Goal: Transaction & Acquisition: Purchase product/service

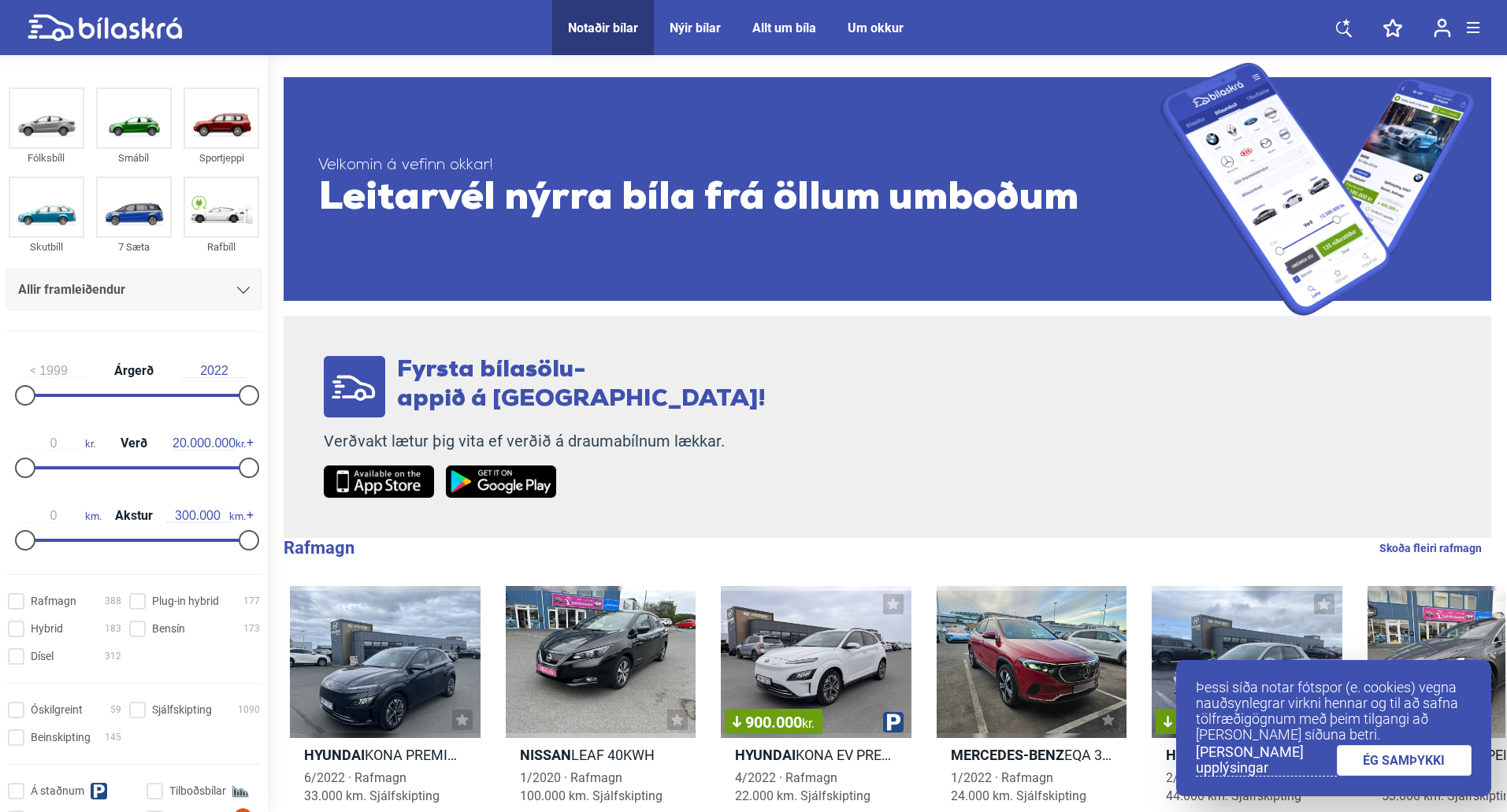
scroll to position [315, 0]
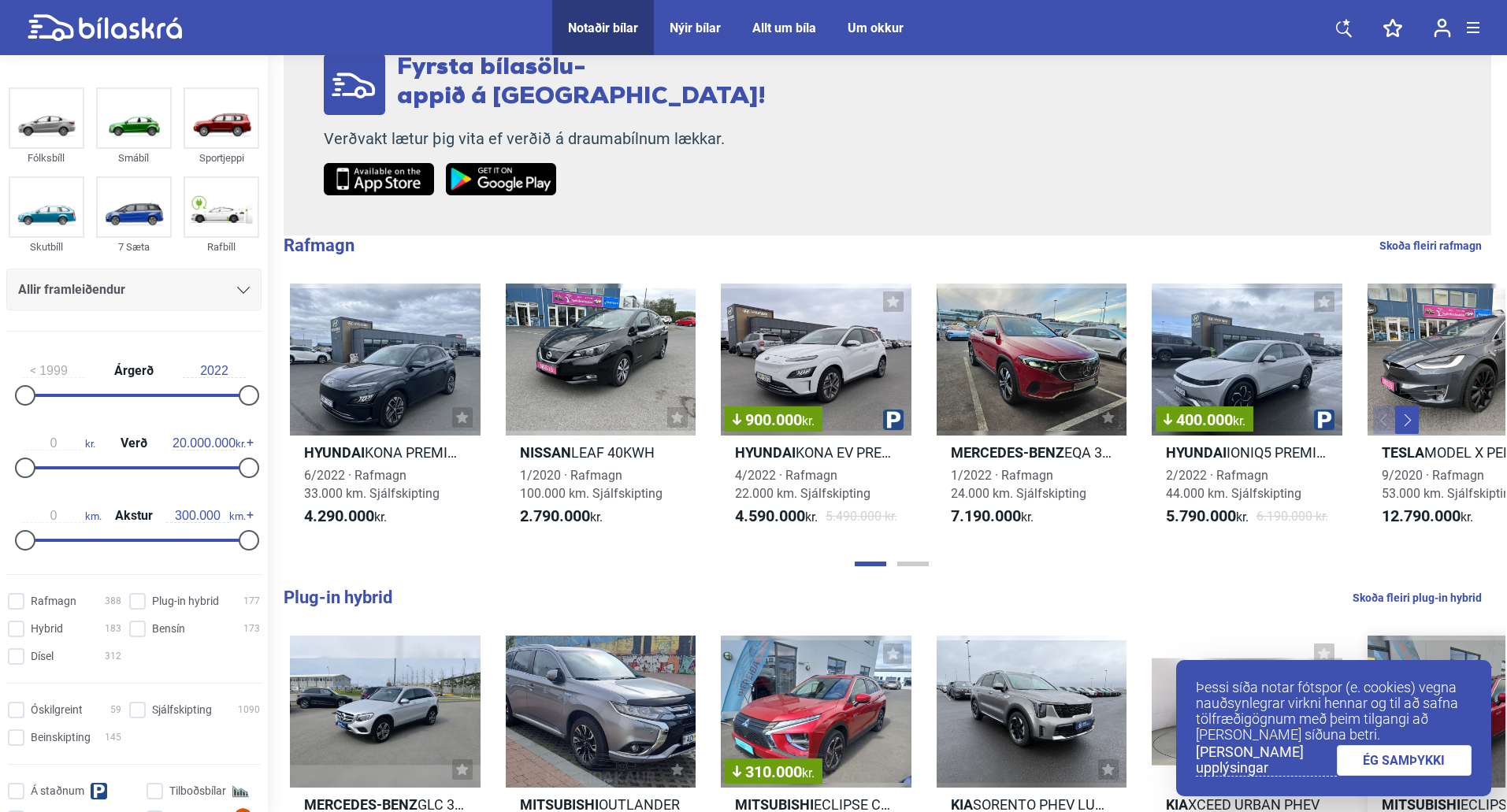
drag, startPoint x: 1438, startPoint y: 767, endPoint x: 1400, endPoint y: 728, distance: 54.5
click at [1437, 766] on link "ÉG SAMÞYKKI" at bounding box center [1404, 760] width 135 height 31
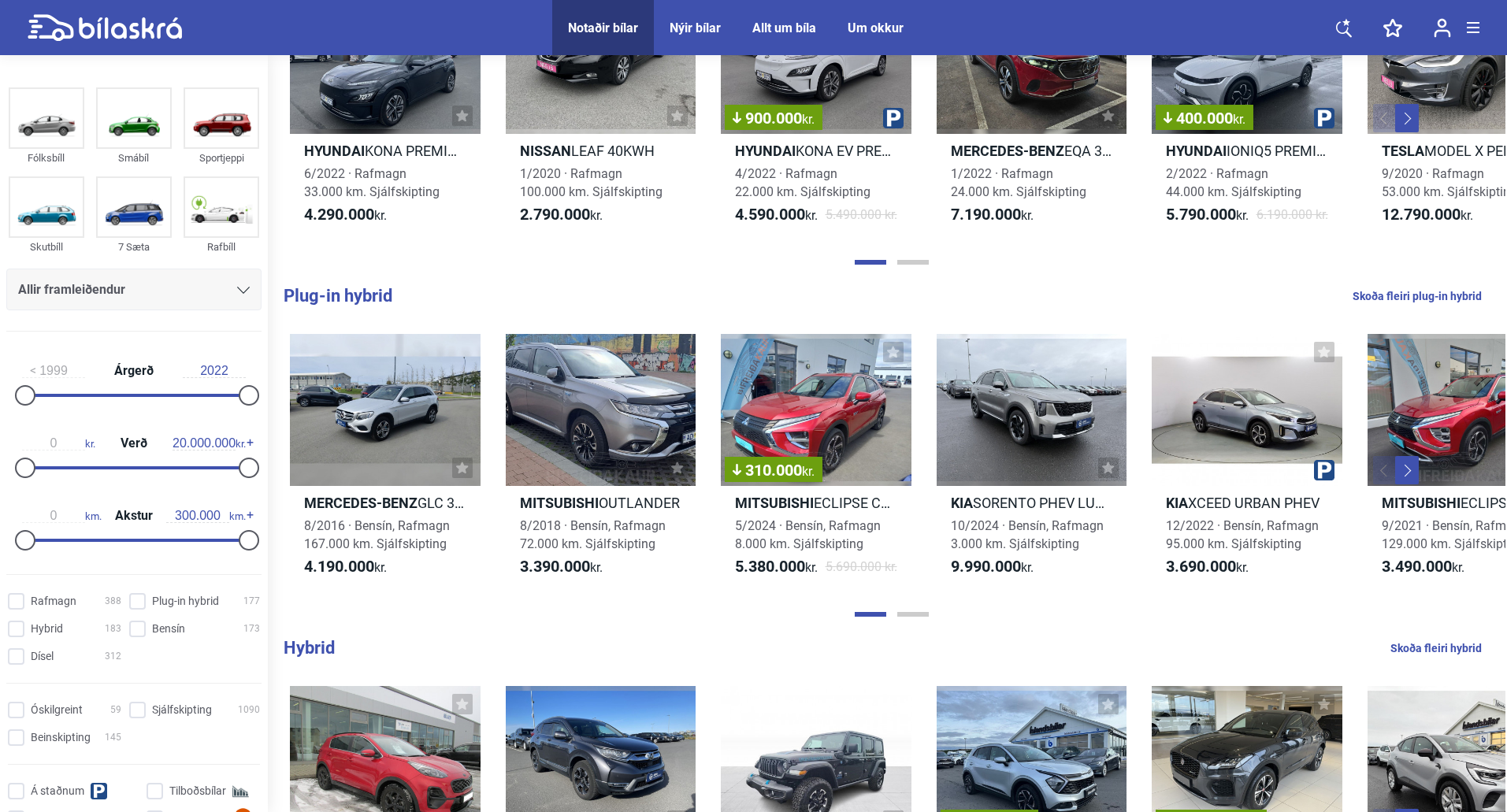
scroll to position [630, 0]
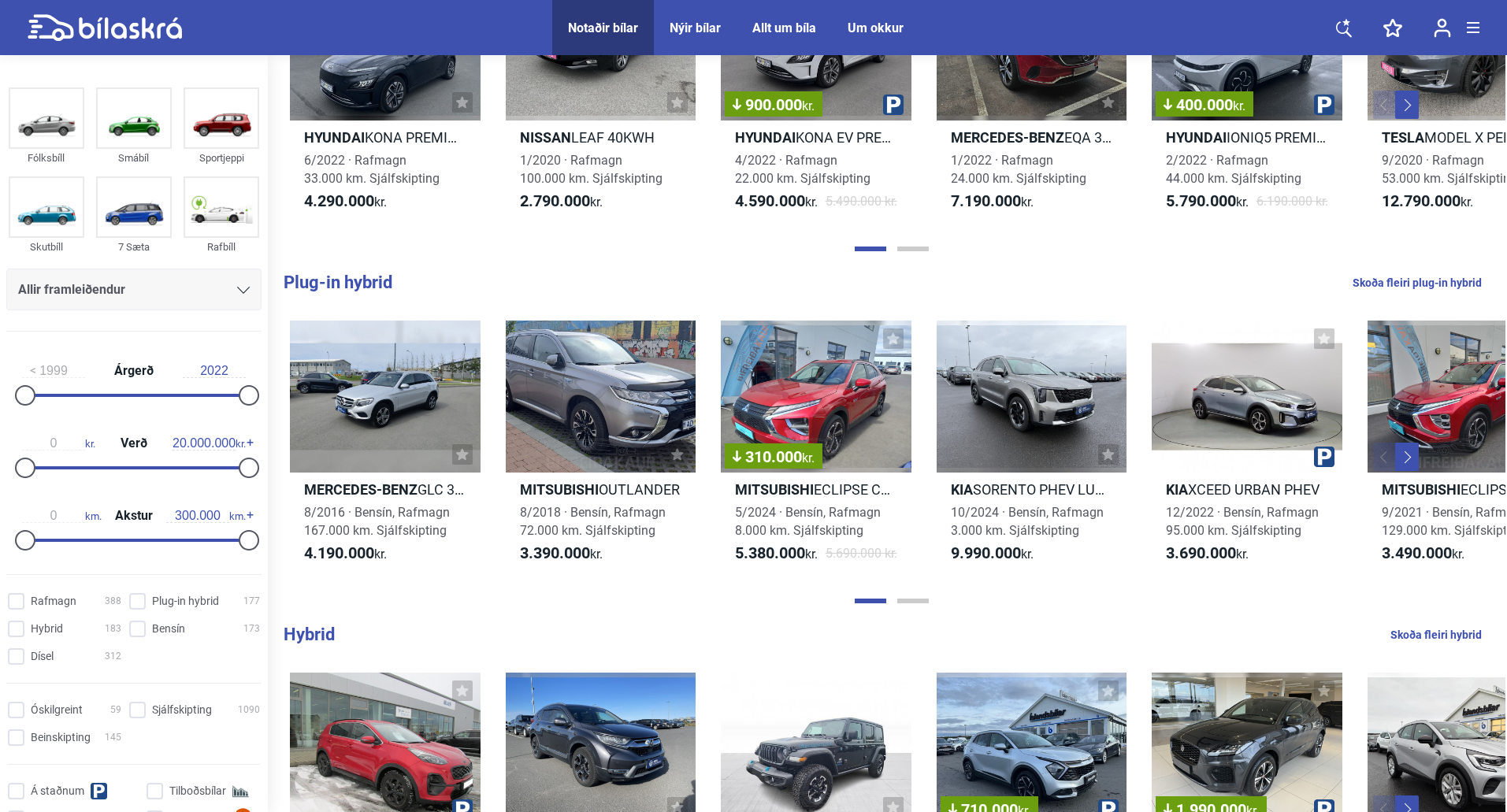
drag, startPoint x: 11, startPoint y: 627, endPoint x: 37, endPoint y: 582, distance: 52.0
click at [12, 627] on input "Hybrid 183" at bounding box center [66, 630] width 114 height 17
checkbox input "true"
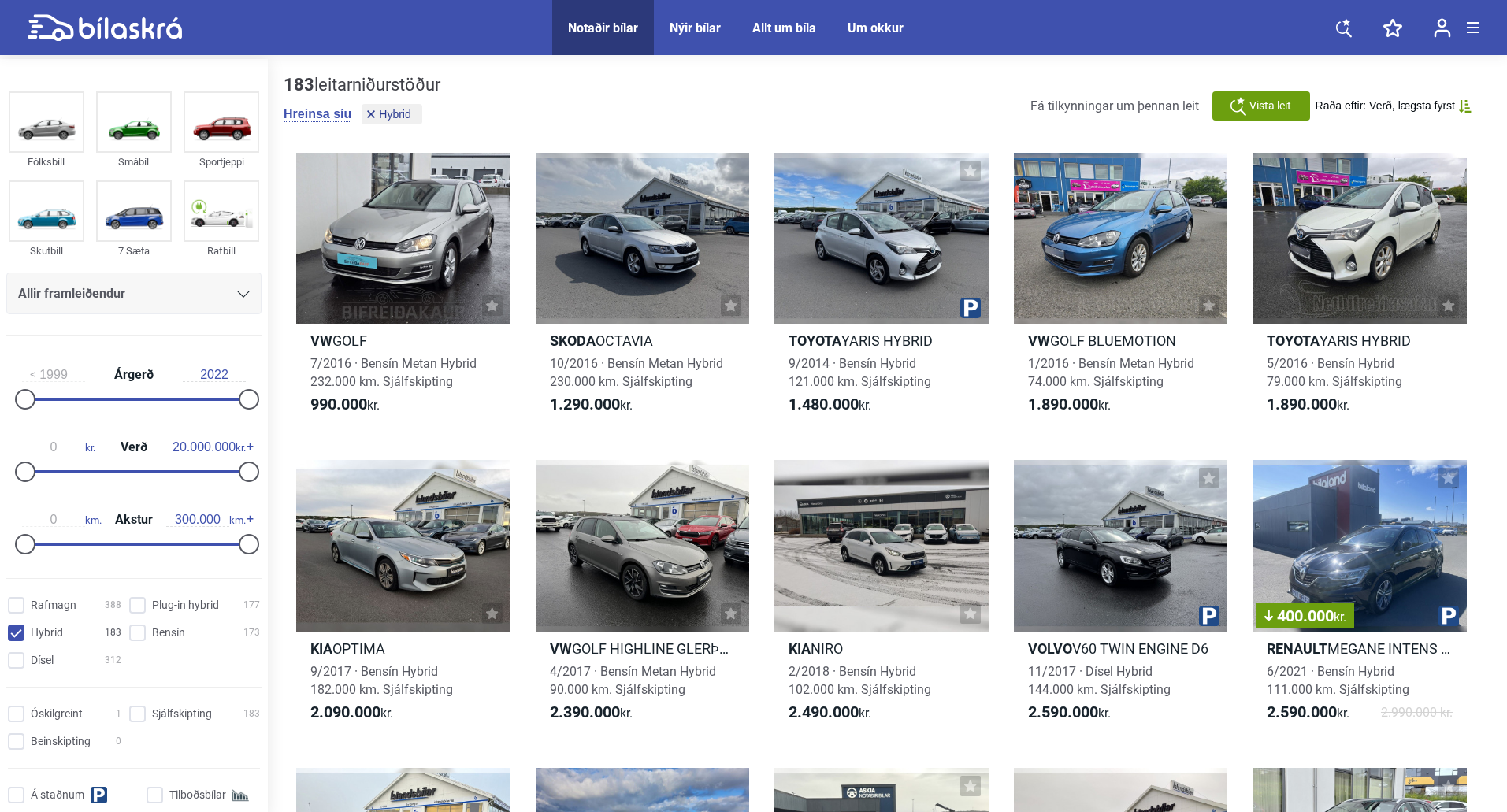
click at [143, 289] on div "Allir framleiðendur" at bounding box center [134, 294] width 232 height 22
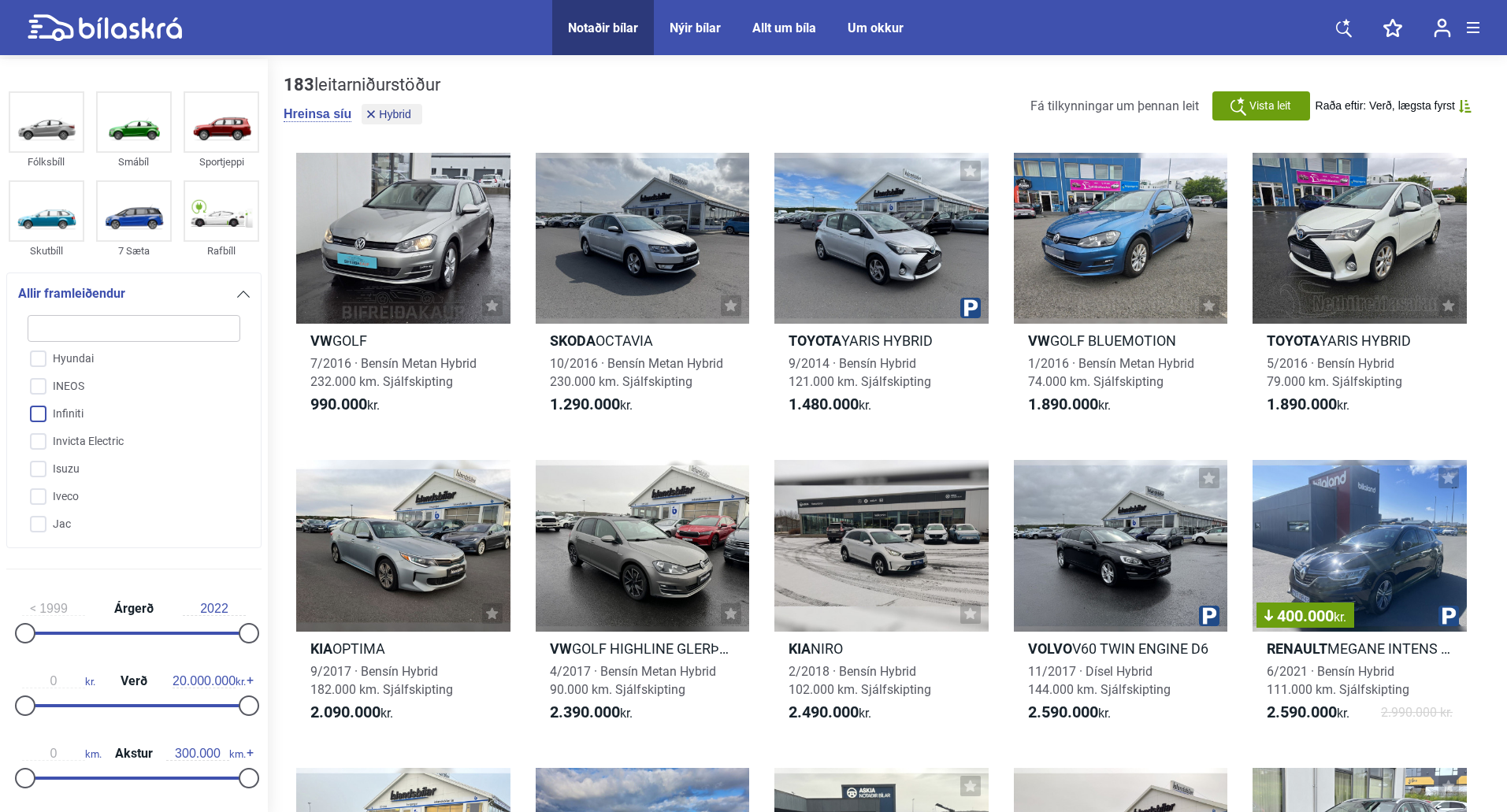
scroll to position [1387, 0]
click at [38, 438] on input "Hyundai" at bounding box center [124, 438] width 214 height 27
checkbox input "true"
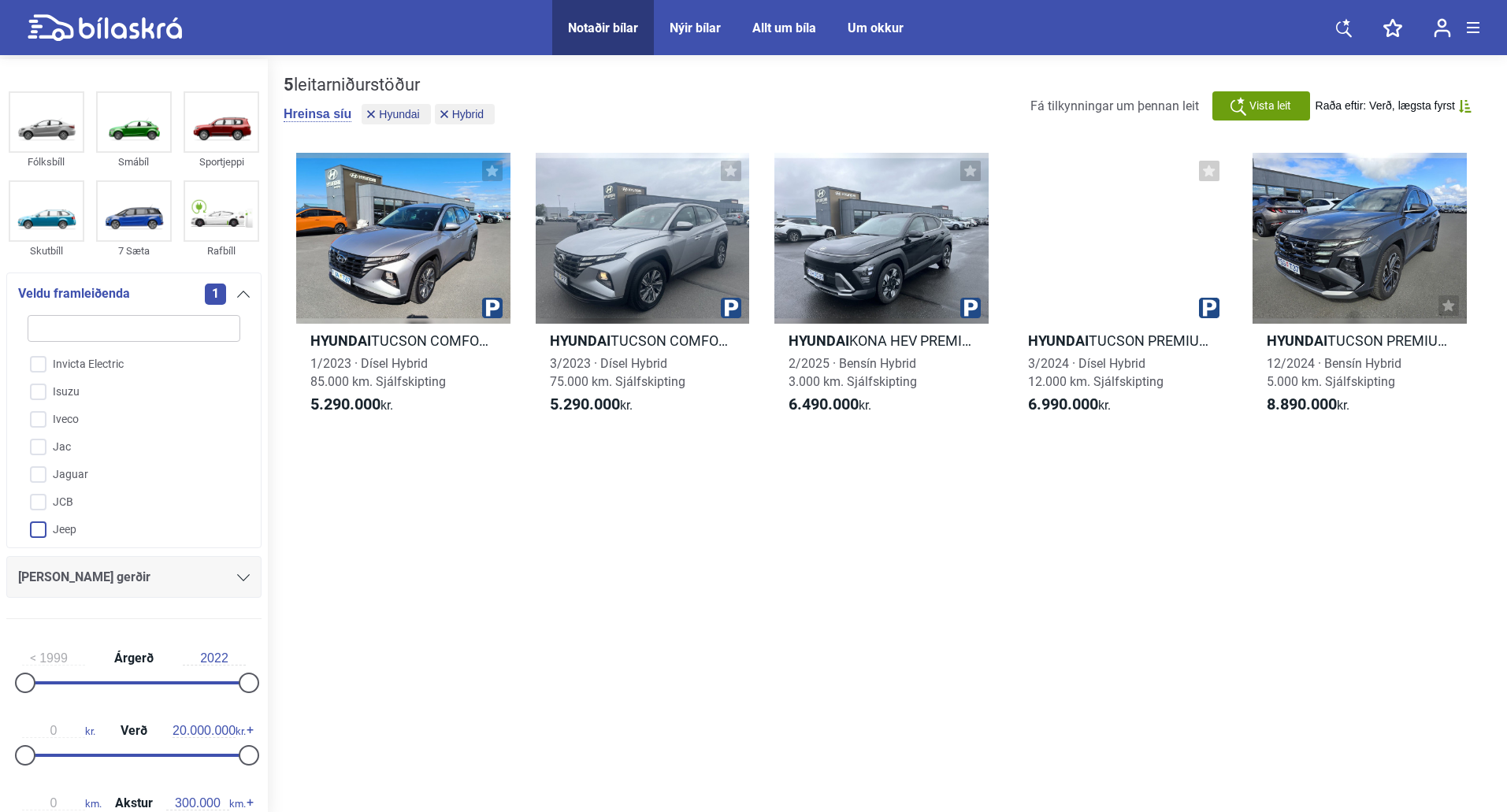
scroll to position [1544, 0]
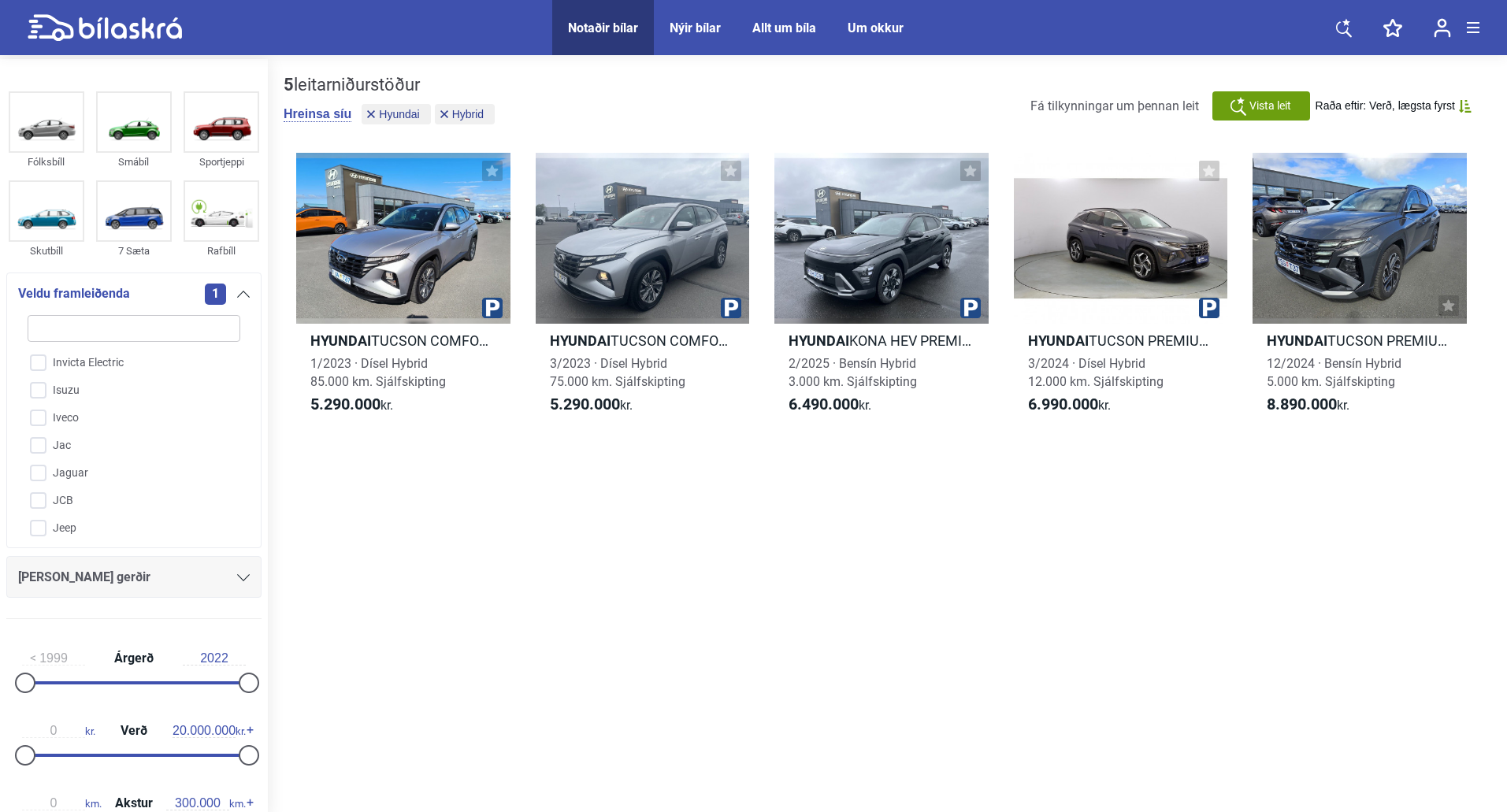
click at [160, 583] on div "[PERSON_NAME] gerðir" at bounding box center [134, 577] width 232 height 22
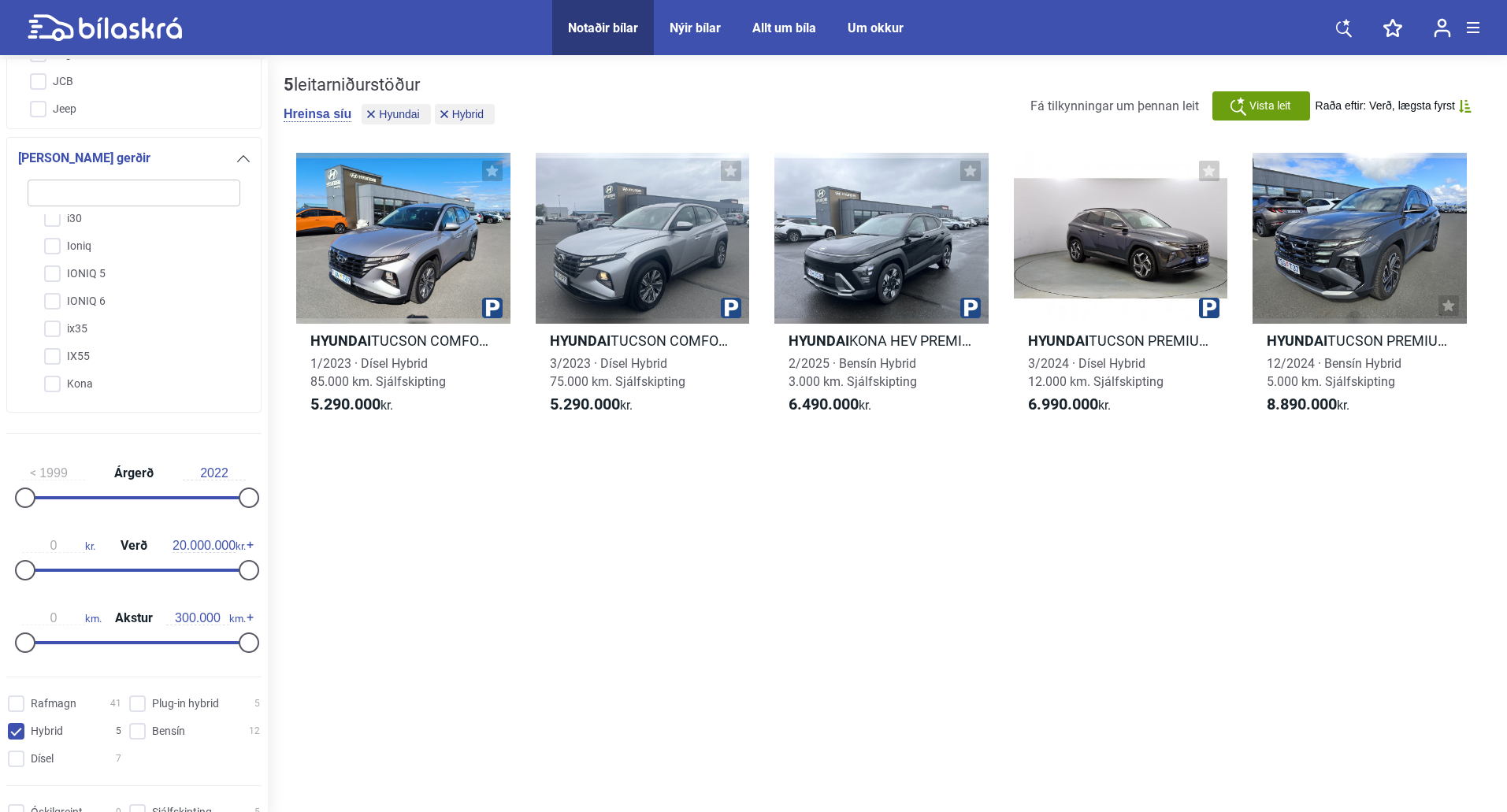
scroll to position [170, 0]
click at [53, 389] on input "[GEOGRAPHIC_DATA]" at bounding box center [124, 389] width 214 height 27
checkbox input "true"
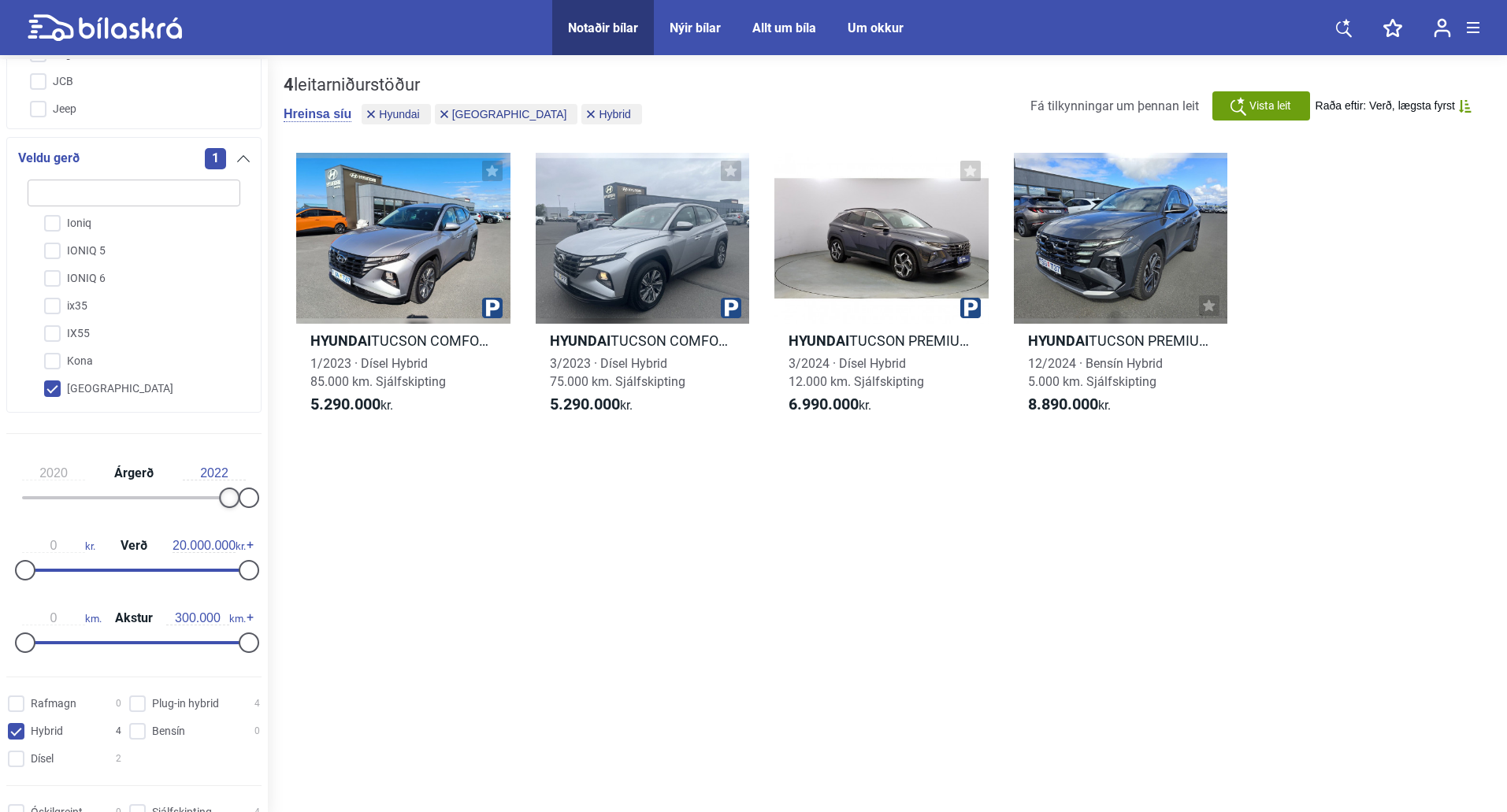
drag, startPoint x: 25, startPoint y: 496, endPoint x: 221, endPoint y: 492, distance: 196.0
click at [221, 492] on div at bounding box center [229, 498] width 21 height 21
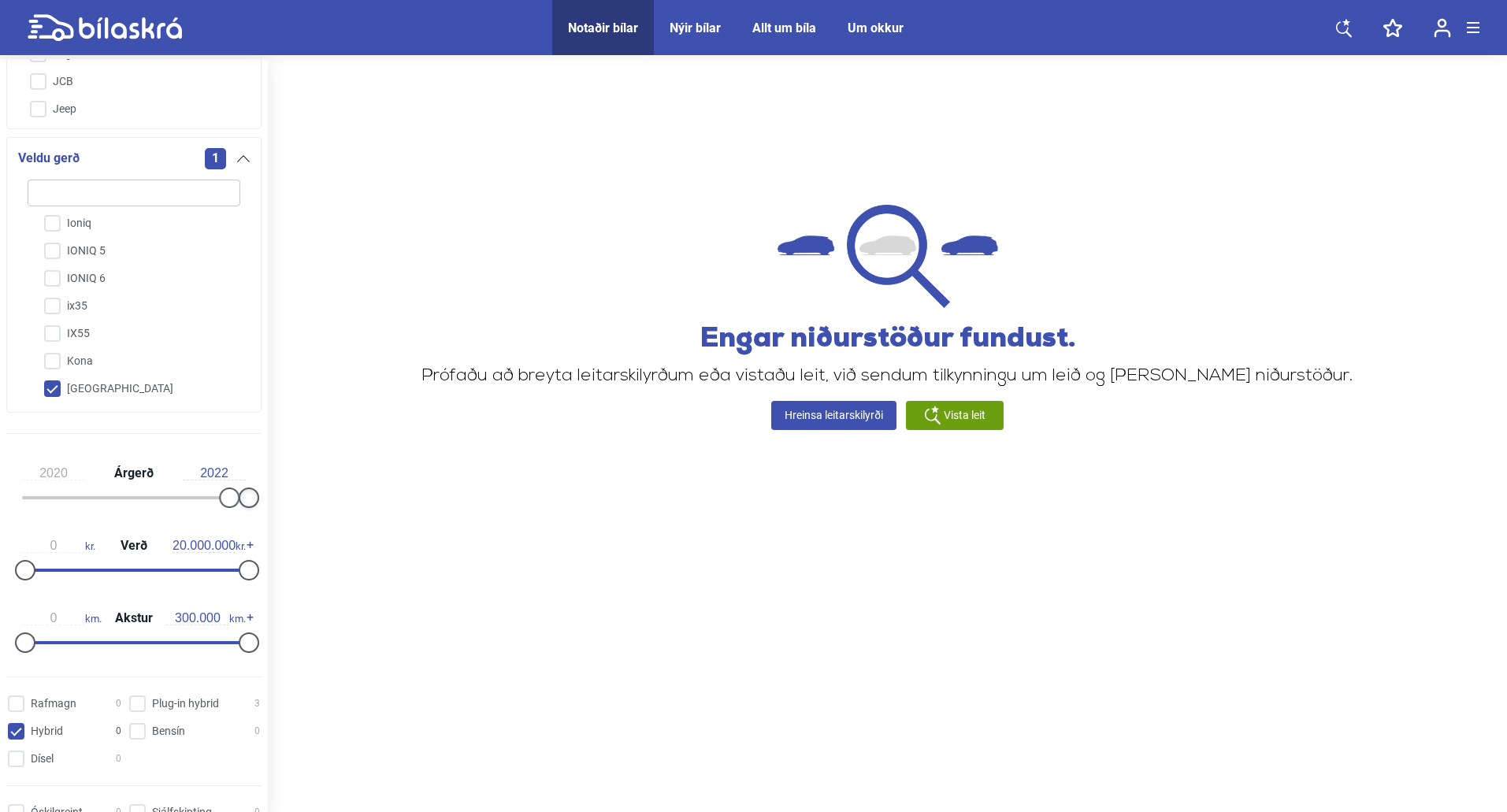
click at [246, 494] on div at bounding box center [249, 498] width 21 height 21
click at [227, 471] on input "2022" at bounding box center [214, 473] width 63 height 14
type input "1999"
drag, startPoint x: 227, startPoint y: 494, endPoint x: 2, endPoint y: 500, distance: 225.1
click at [0, 500] on div "1999 Árgerð 2022 0 kr. Verð 20.000.000 kr. 0 km. Akstur 300.000 km." at bounding box center [134, 555] width 268 height 217
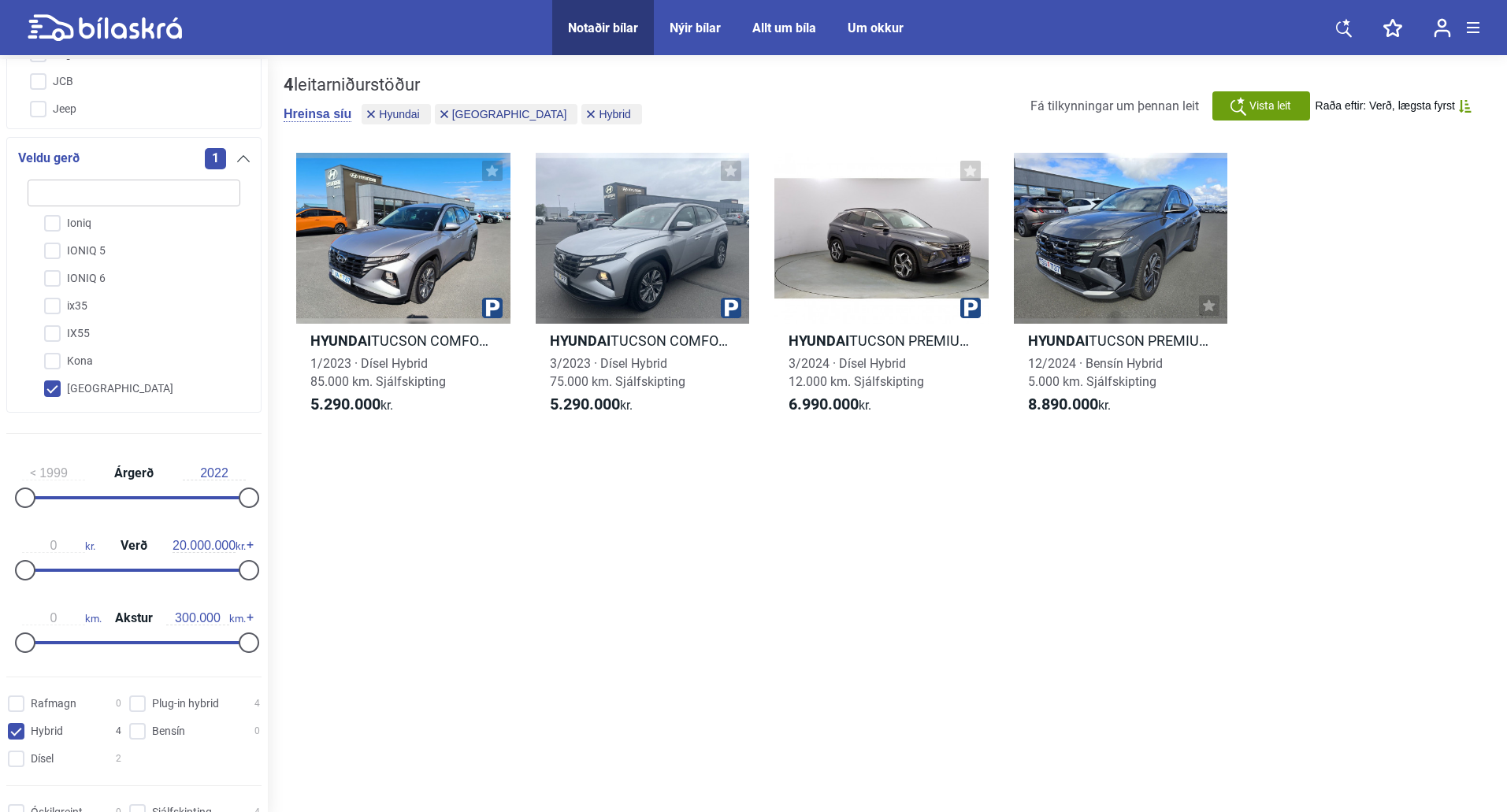
click at [236, 475] on input "2022" at bounding box center [214, 473] width 63 height 14
type input "2022"
click at [243, 455] on div "1999 Árgerð 2022" at bounding box center [134, 482] width 256 height 72
click at [622, 240] on div at bounding box center [643, 238] width 214 height 171
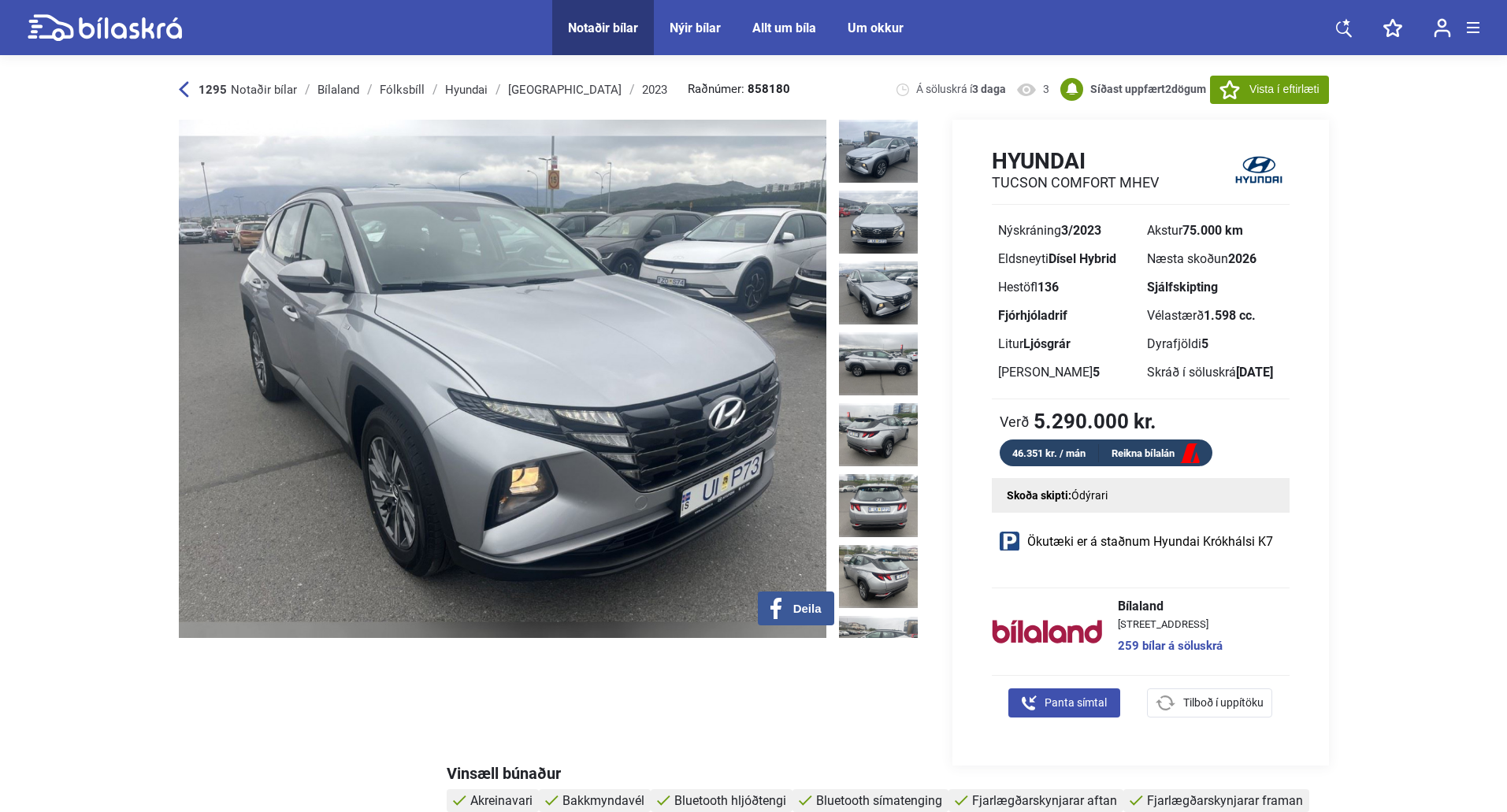
click at [884, 283] on img at bounding box center [878, 293] width 79 height 63
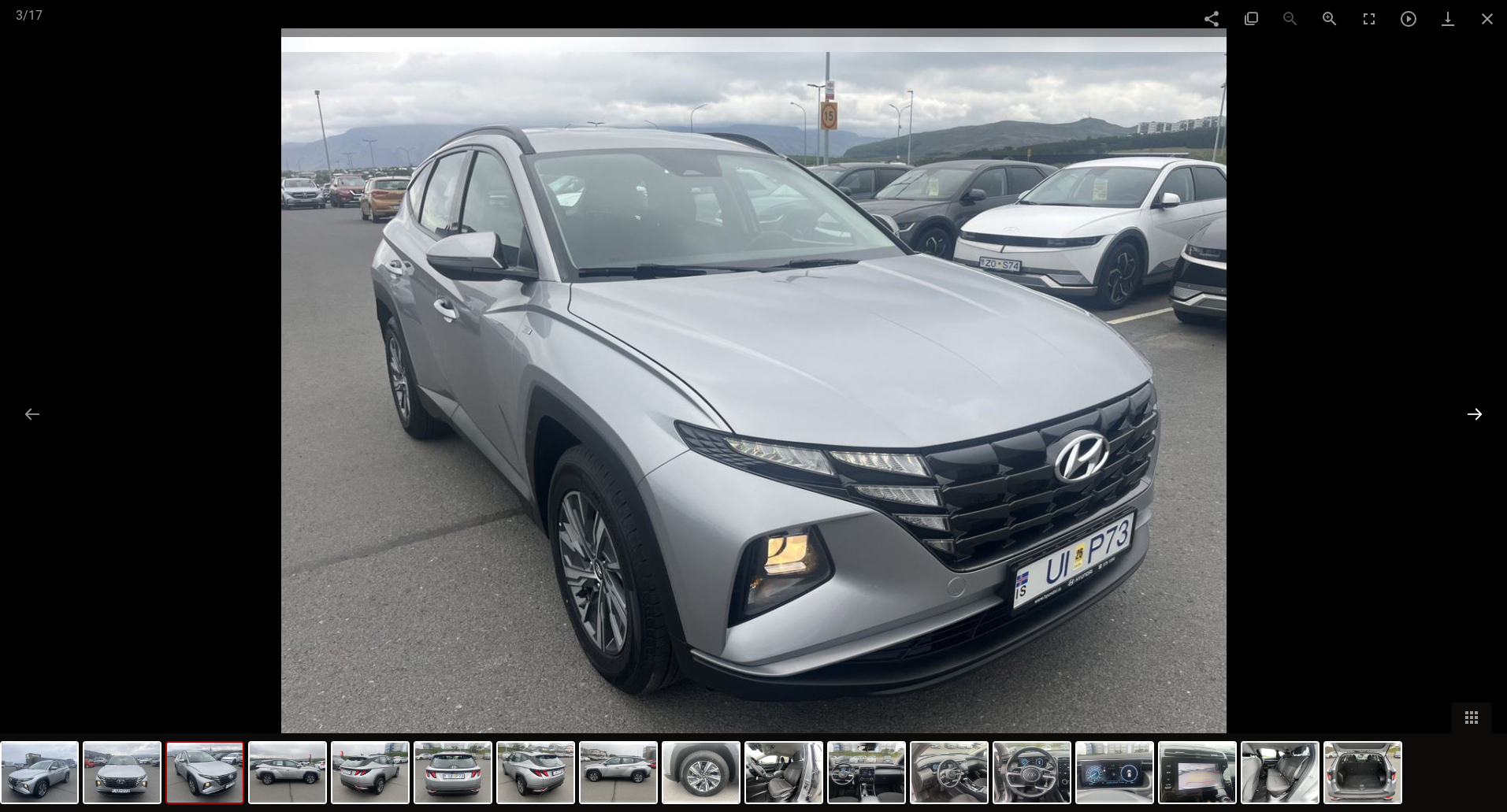
click at [1475, 412] on button at bounding box center [1475, 413] width 33 height 31
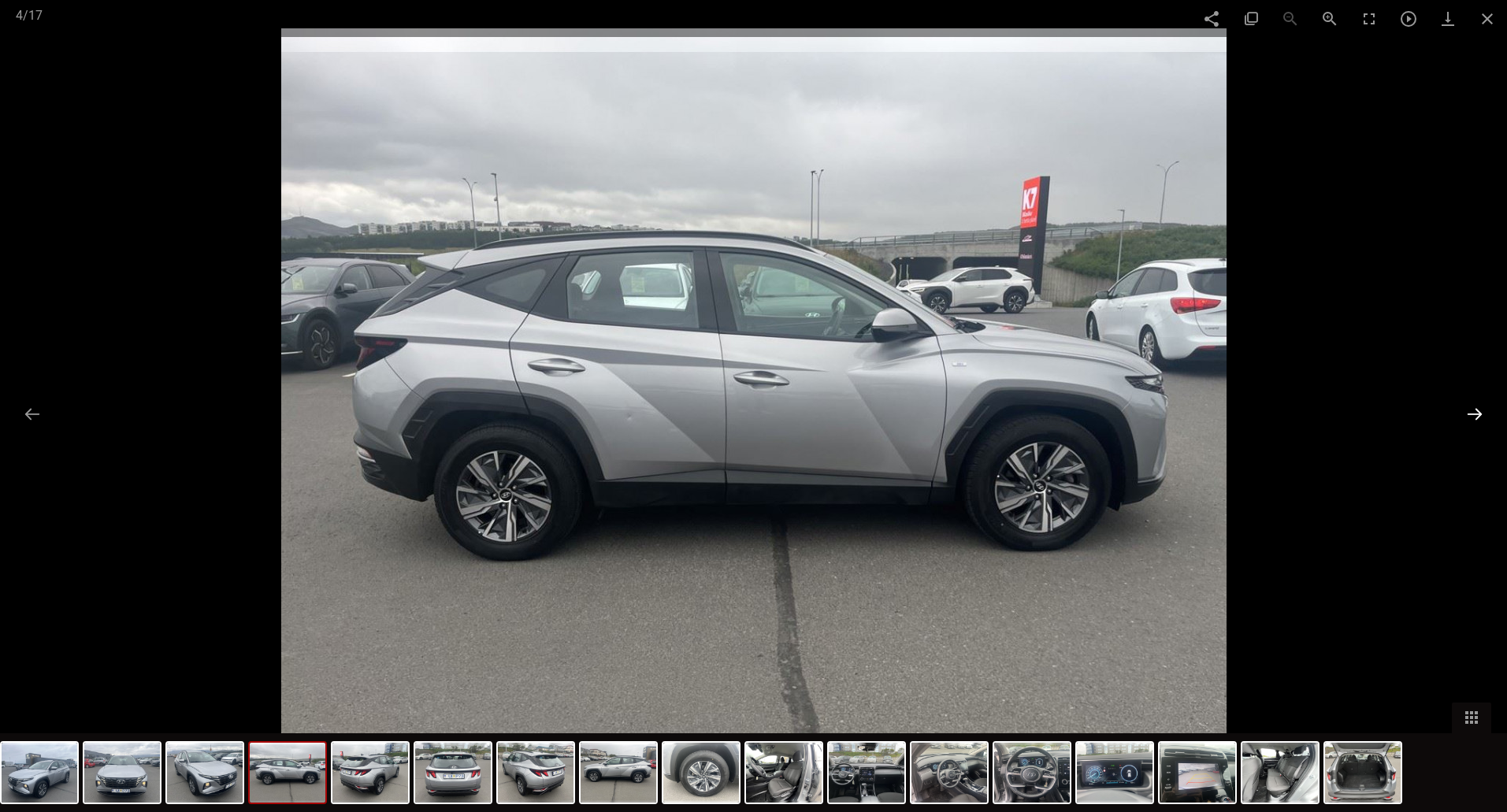
click at [1475, 412] on button at bounding box center [1475, 413] width 33 height 31
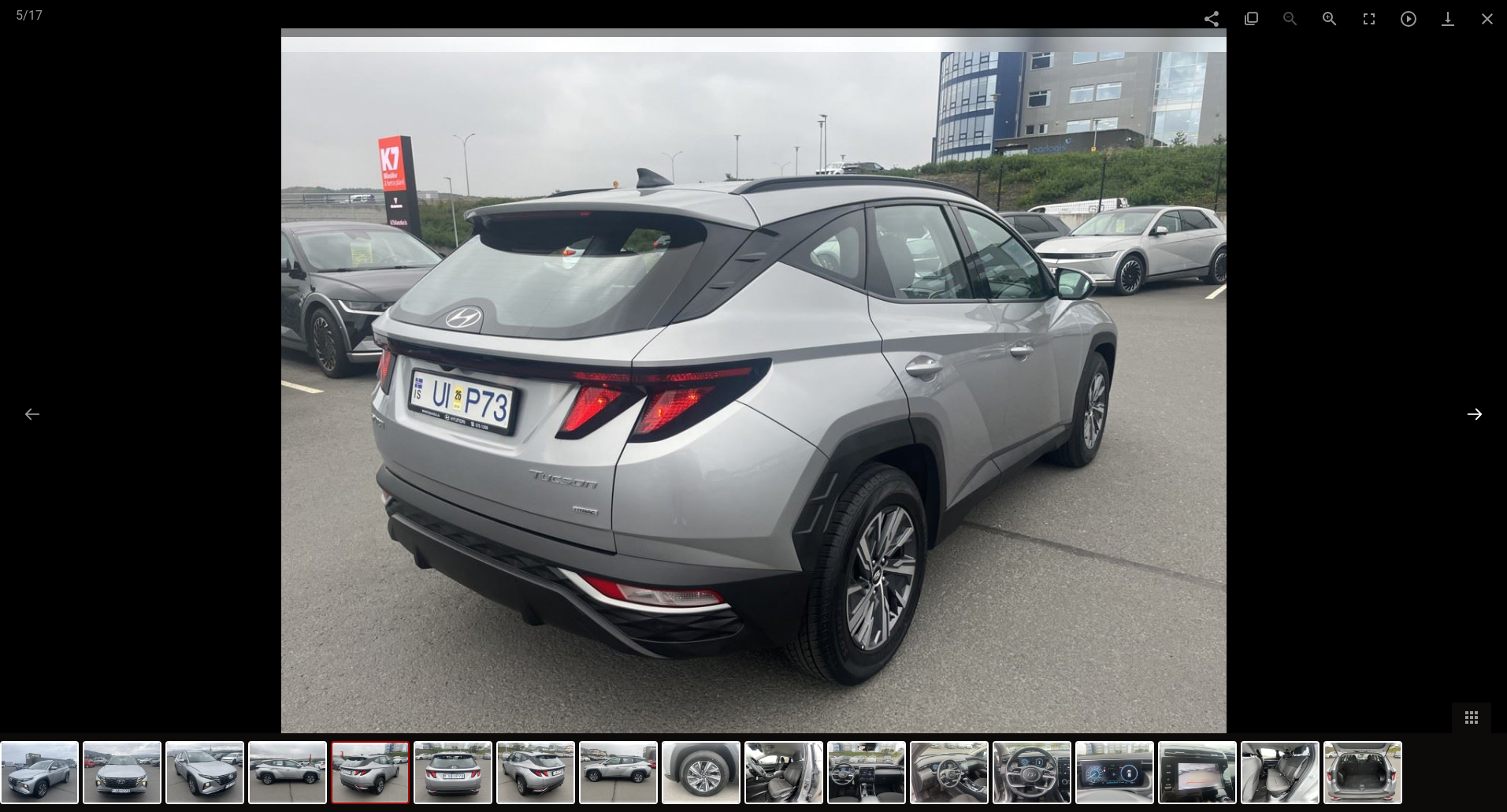
click at [1475, 412] on button at bounding box center [1475, 413] width 33 height 31
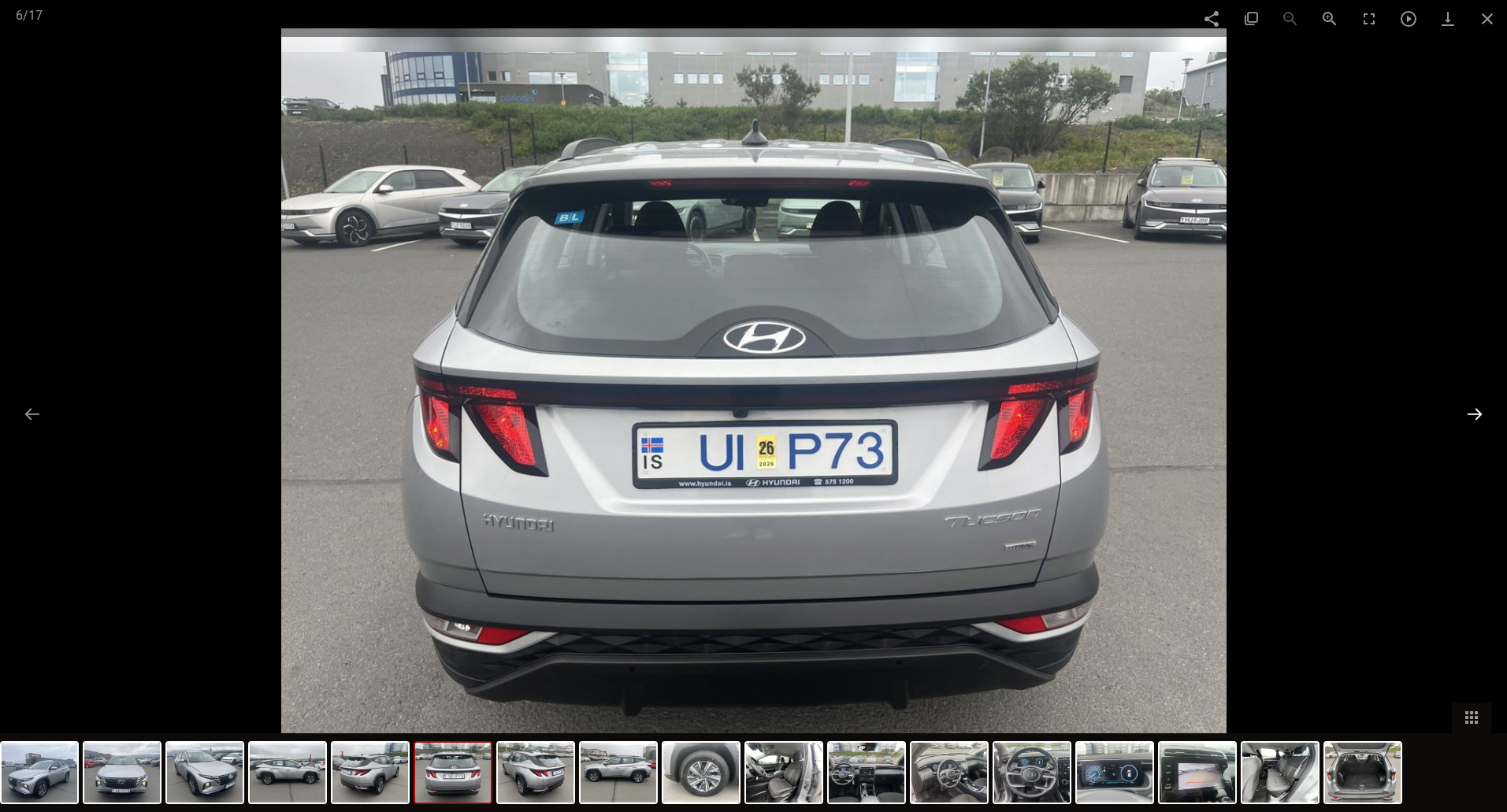
click at [1475, 412] on button at bounding box center [1475, 413] width 33 height 31
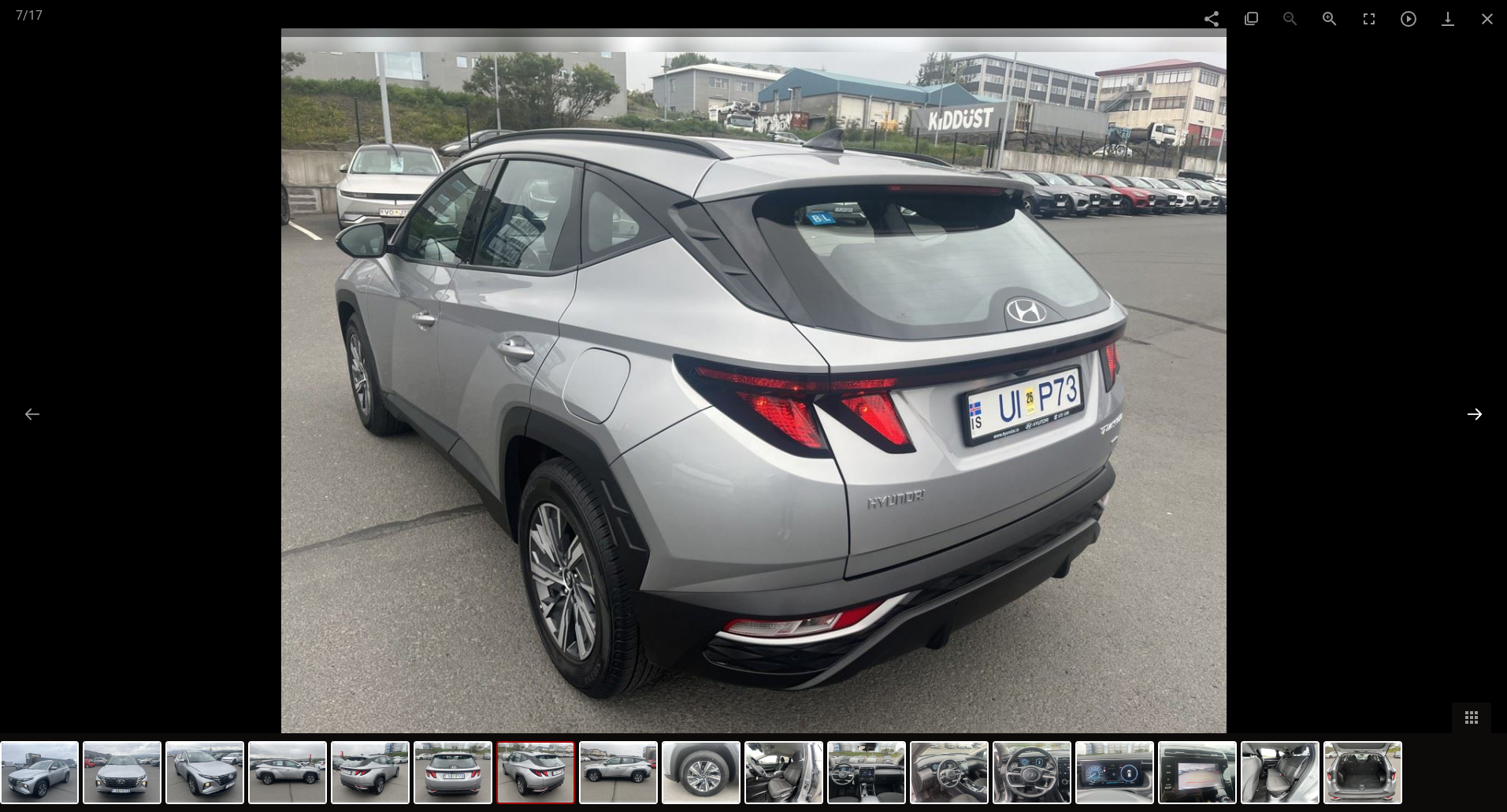
click at [1475, 412] on button at bounding box center [1475, 413] width 33 height 31
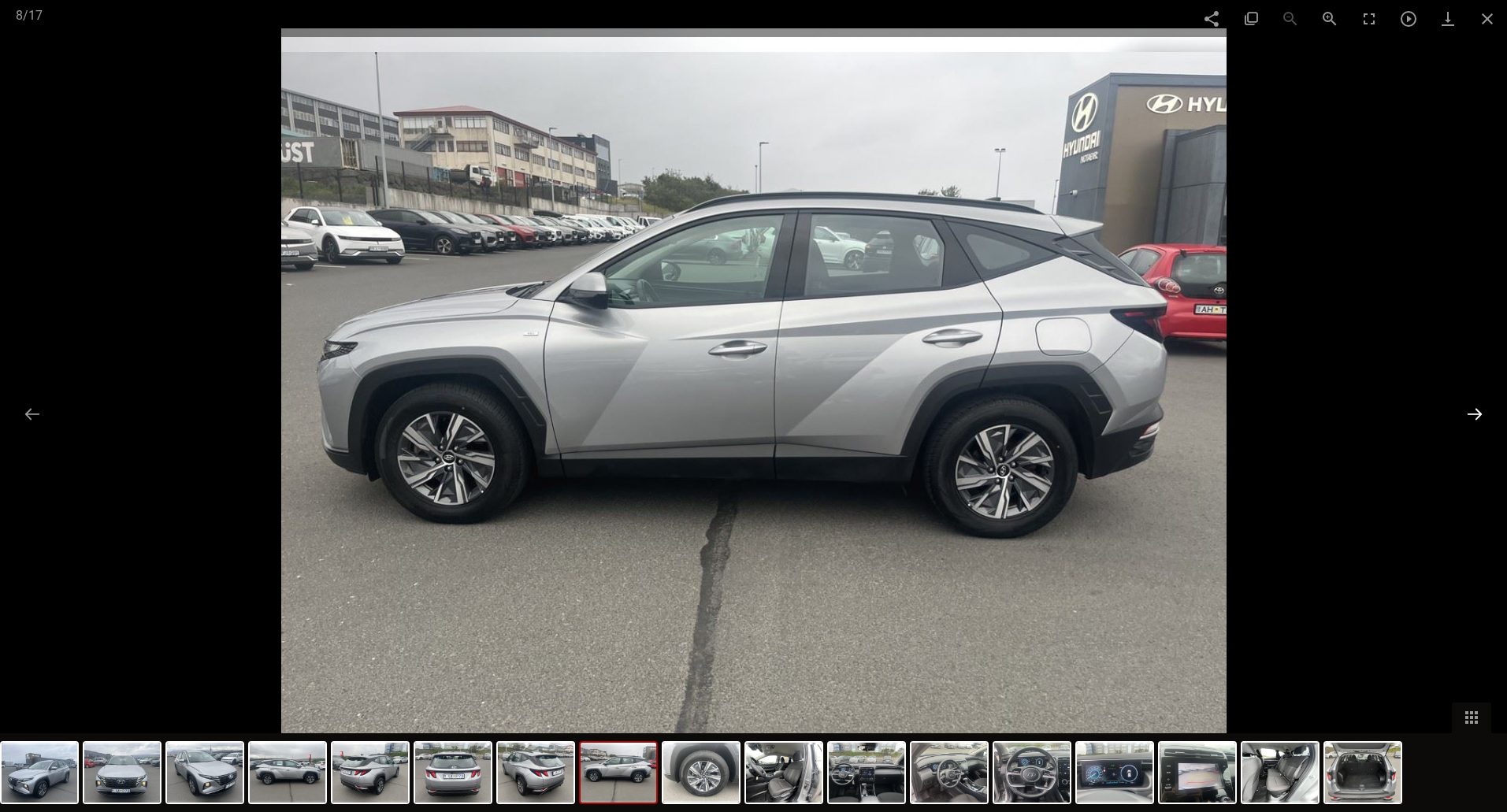
click at [1475, 412] on button at bounding box center [1475, 413] width 33 height 31
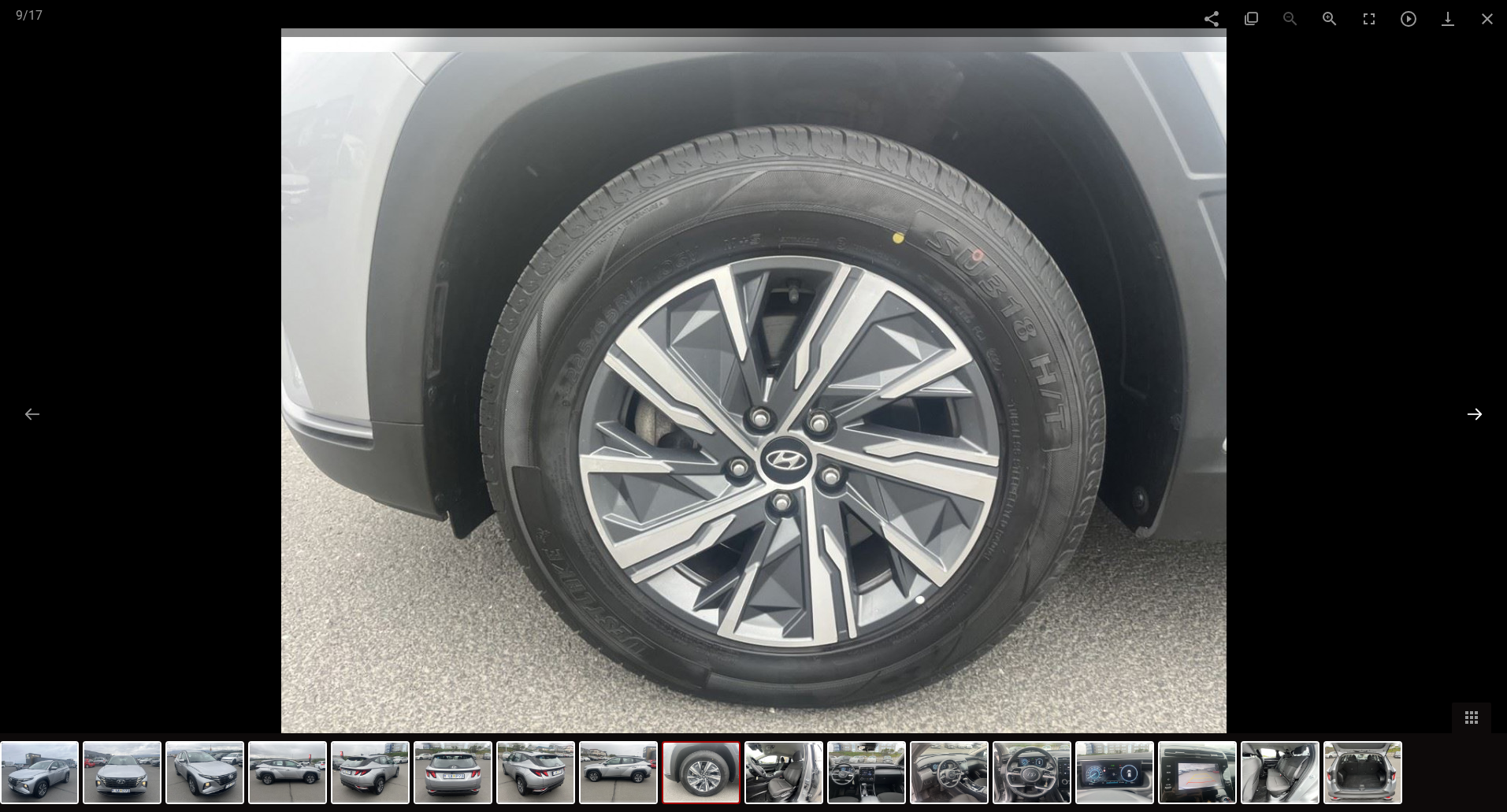
click at [1475, 412] on button at bounding box center [1475, 413] width 33 height 31
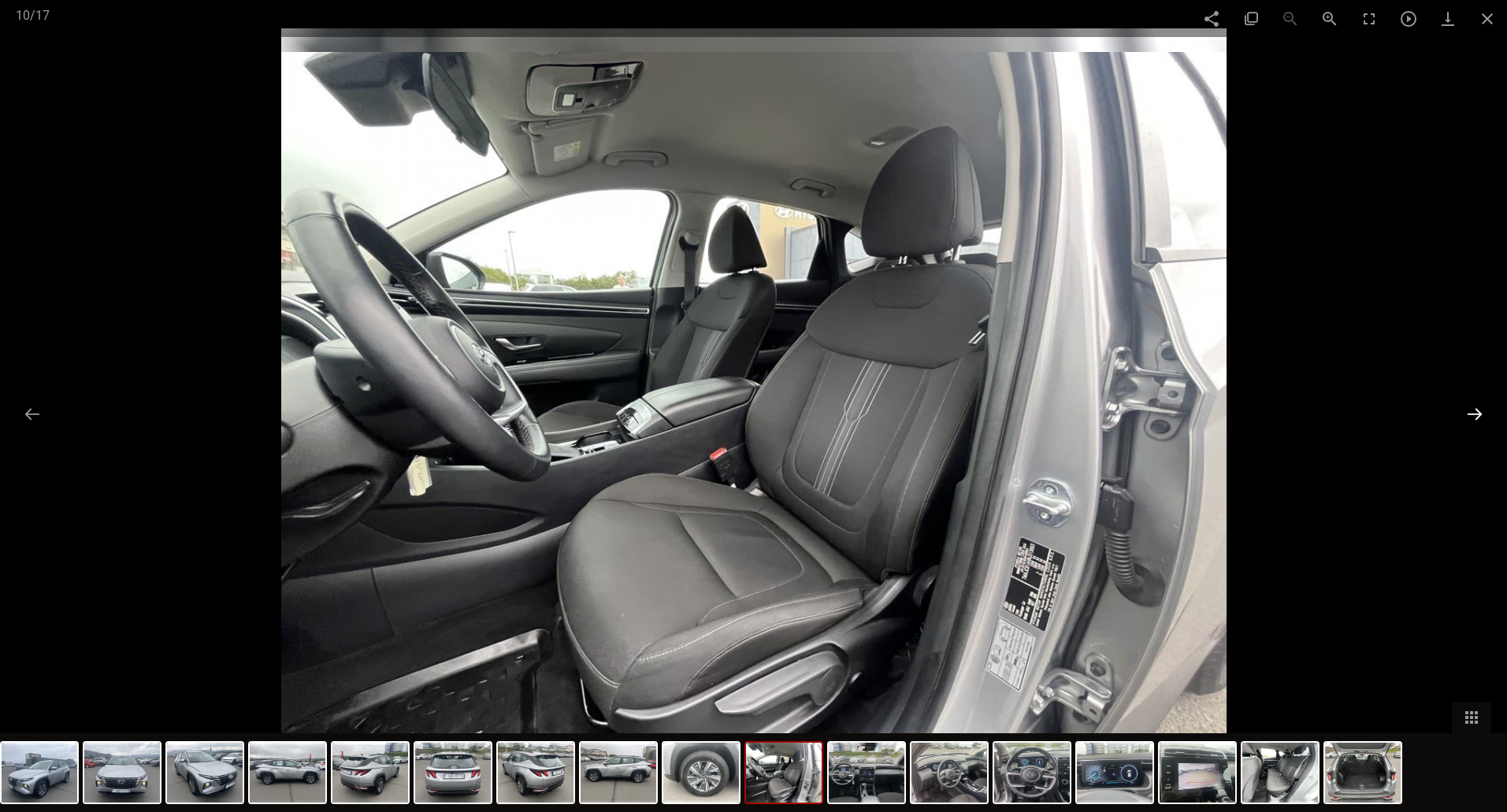
click at [1475, 412] on button at bounding box center [1475, 413] width 33 height 31
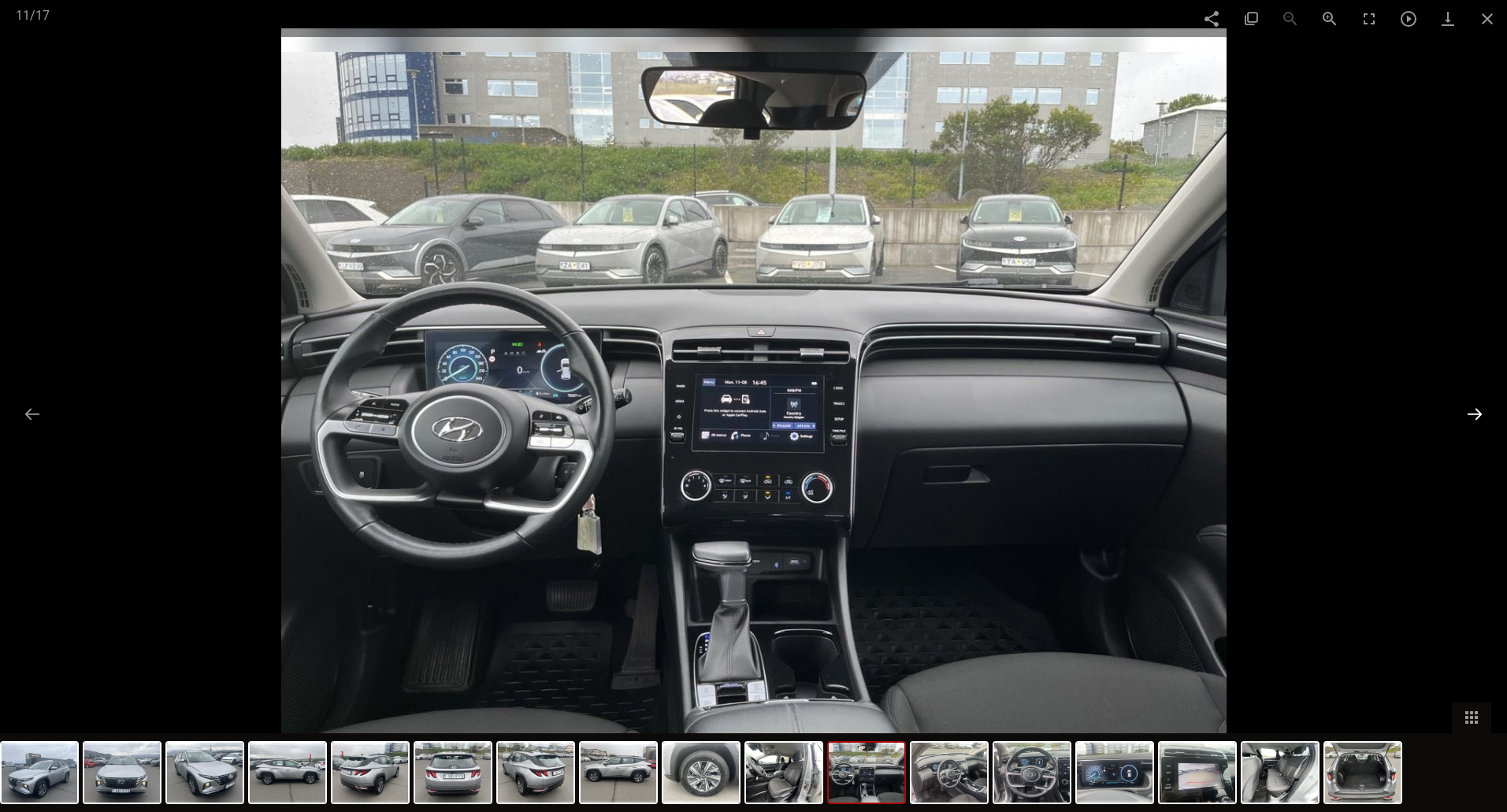
click at [1475, 412] on button at bounding box center [1475, 413] width 33 height 31
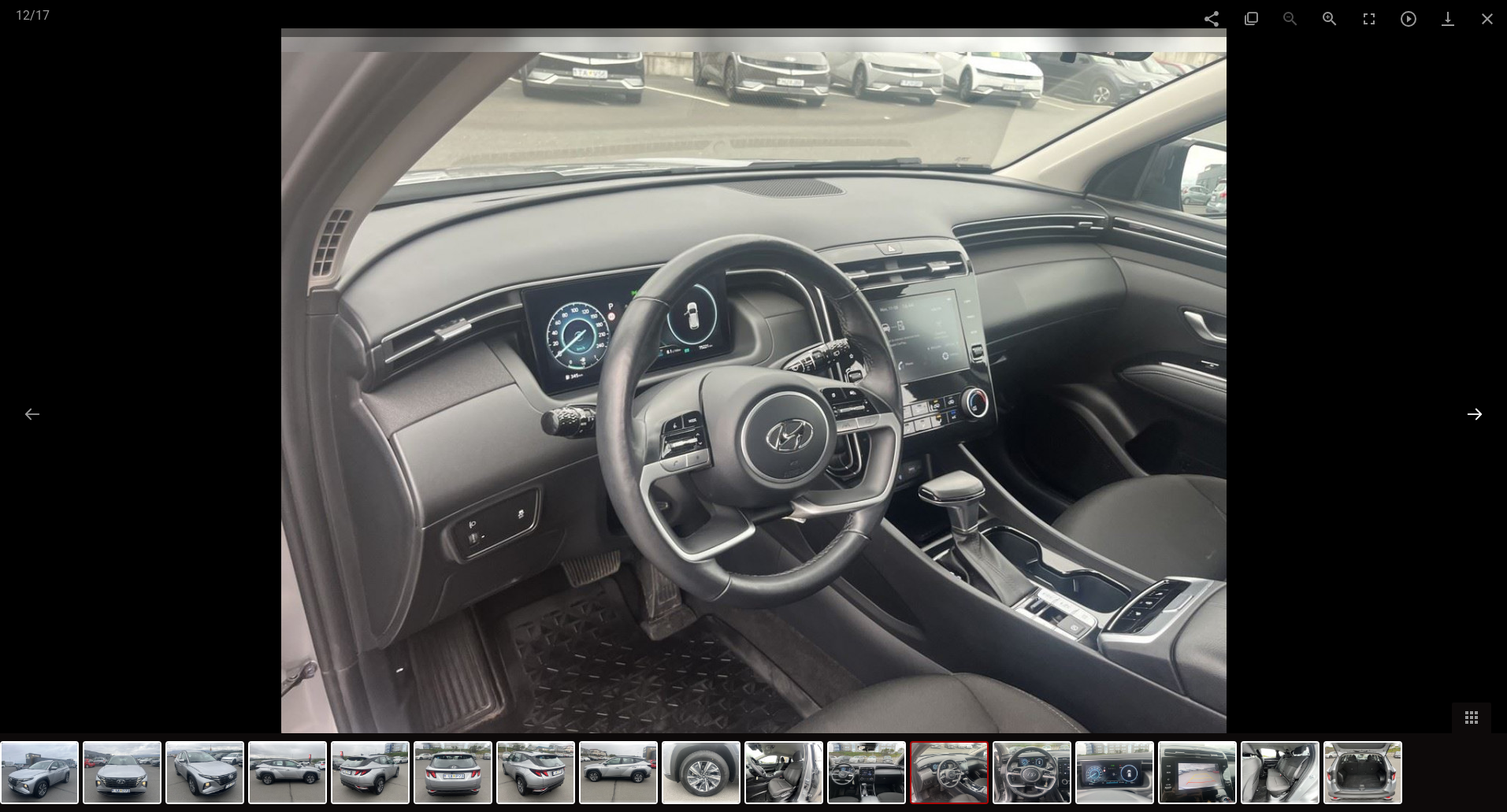
click at [1475, 412] on button at bounding box center [1475, 413] width 33 height 31
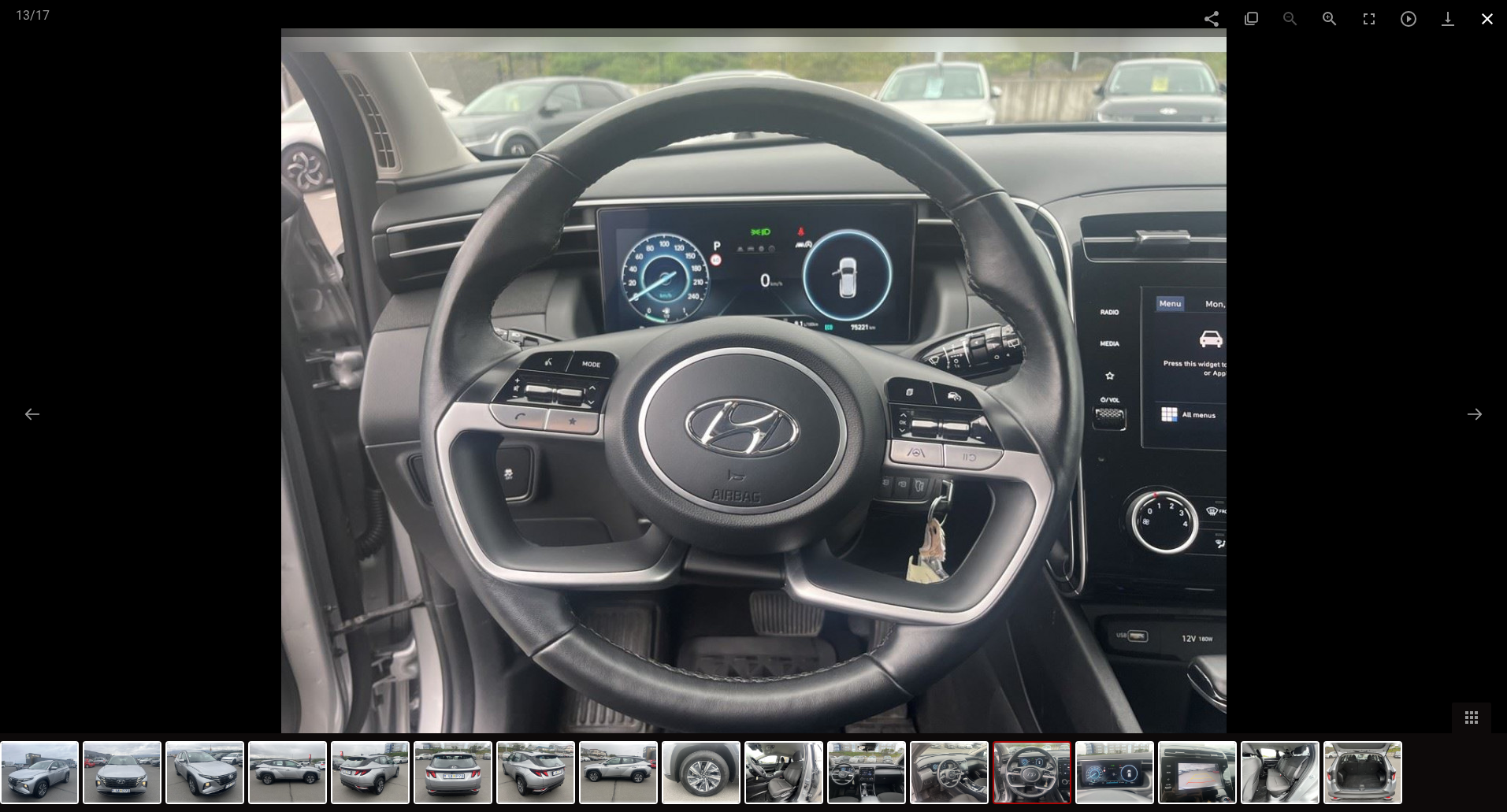
click at [1482, 14] on span at bounding box center [1487, 18] width 39 height 37
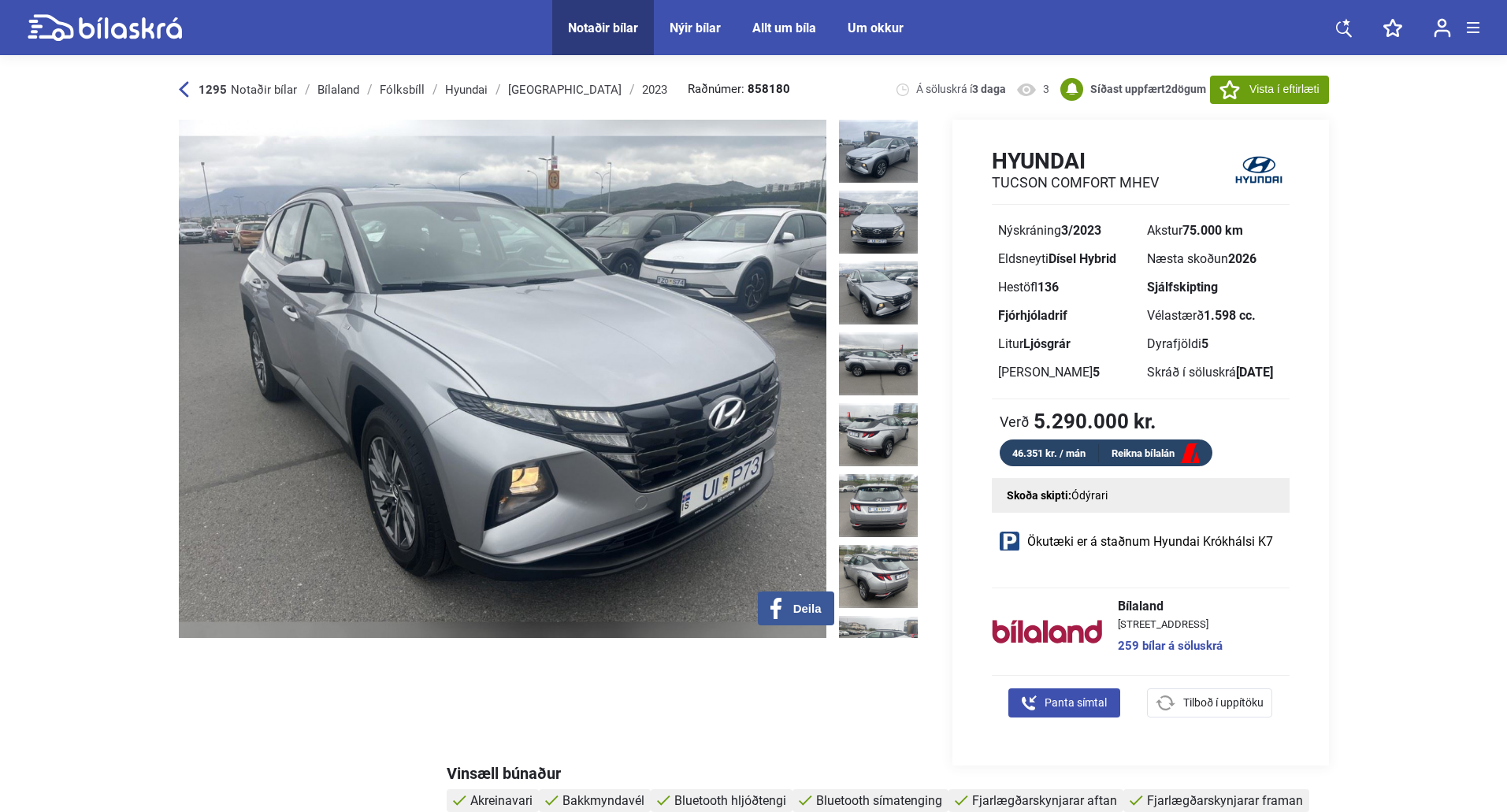
click at [1144, 449] on link "Reikna bílalán" at bounding box center [1156, 455] width 114 height 20
